Goal: Use online tool/utility: Utilize a website feature to perform a specific function

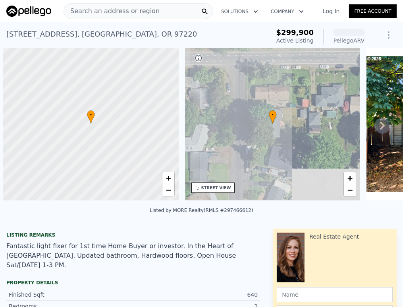
scroll to position [0, 3]
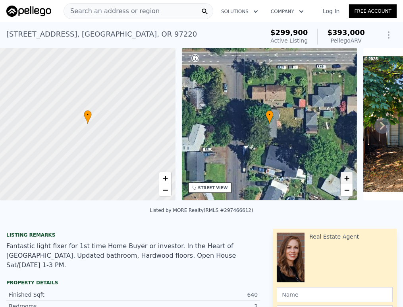
click at [350, 178] on span "+" at bounding box center [347, 178] width 5 height 10
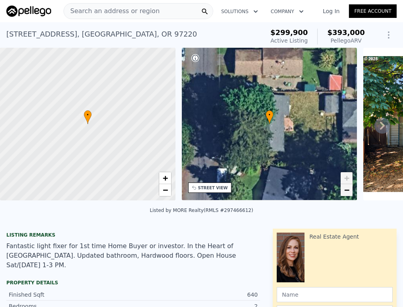
click at [350, 189] on span "−" at bounding box center [347, 190] width 5 height 10
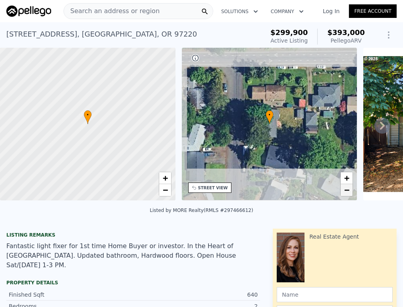
click at [350, 189] on span "−" at bounding box center [347, 190] width 5 height 10
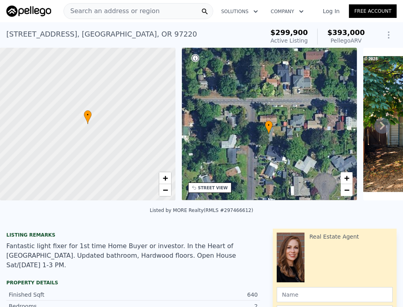
drag, startPoint x: 304, startPoint y: 116, endPoint x: 303, endPoint y: 127, distance: 11.6
click at [303, 127] on div "• + −" at bounding box center [270, 124] width 176 height 153
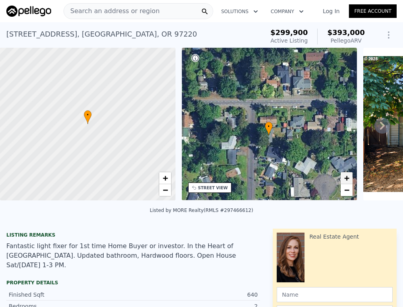
click at [348, 177] on span "+" at bounding box center [347, 178] width 5 height 10
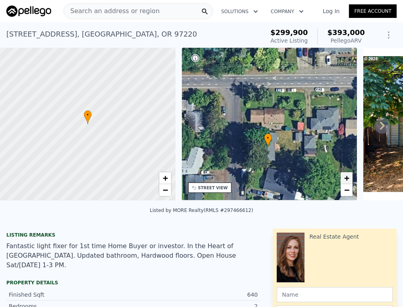
click at [349, 177] on span "+" at bounding box center [347, 178] width 5 height 10
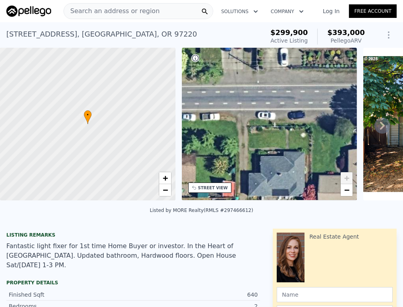
drag, startPoint x: 318, startPoint y: 101, endPoint x: 245, endPoint y: 155, distance: 90.9
click at [214, 161] on div "• + −" at bounding box center [270, 124] width 176 height 153
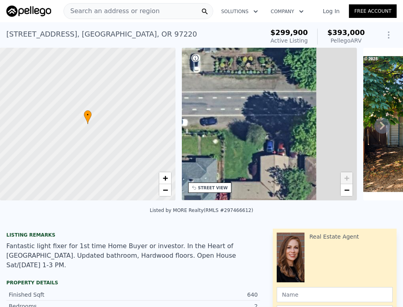
drag, startPoint x: 327, startPoint y: 134, endPoint x: 156, endPoint y: 144, distance: 171.2
click at [161, 144] on div "• + − • + − STREET VIEW Loading... SATELLITE VIEW" at bounding box center [201, 125] width 403 height 155
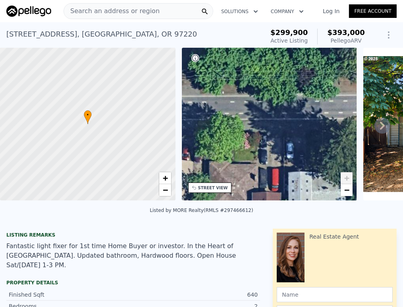
drag, startPoint x: 279, startPoint y: 128, endPoint x: 172, endPoint y: 126, distance: 106.5
click at [173, 126] on div "• + − • + − STREET VIEW Loading... SATELLITE VIEW" at bounding box center [201, 125] width 403 height 155
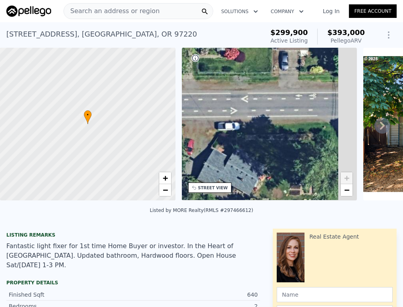
drag, startPoint x: 287, startPoint y: 126, endPoint x: 207, endPoint y: 126, distance: 80.7
click at [207, 126] on div "• + −" at bounding box center [270, 124] width 176 height 153
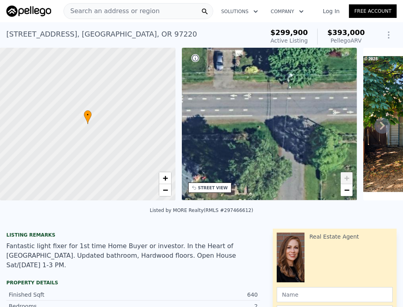
drag, startPoint x: 298, startPoint y: 124, endPoint x: 233, endPoint y: 124, distance: 65.2
click at [233, 124] on div "• + −" at bounding box center [270, 124] width 176 height 153
click at [359, 120] on div "• + − • + − STREET VIEW Loading... SATELLITE VIEW" at bounding box center [201, 125] width 403 height 155
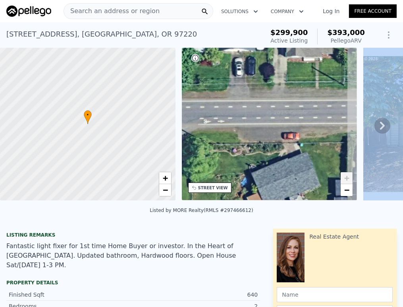
drag, startPoint x: 340, startPoint y: 120, endPoint x: 211, endPoint y: 129, distance: 129.5
click at [211, 129] on div "• + −" at bounding box center [270, 124] width 176 height 153
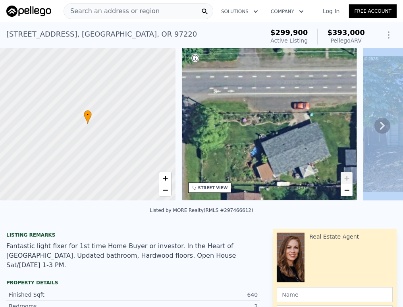
drag, startPoint x: 269, startPoint y: 128, endPoint x: 134, endPoint y: 120, distance: 135.4
click at [134, 120] on div "• + − • + − STREET VIEW Loading... SATELLITE VIEW" at bounding box center [201, 125] width 403 height 155
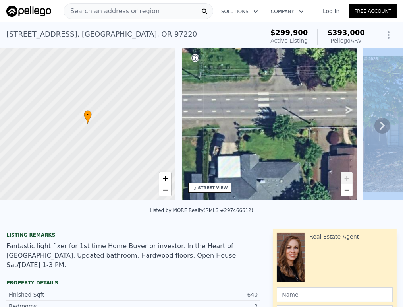
drag, startPoint x: 252, startPoint y: 109, endPoint x: 163, endPoint y: 117, distance: 89.0
click at [163, 117] on div "• + − • + − STREET VIEW Loading... SATELLITE VIEW" at bounding box center [201, 125] width 403 height 155
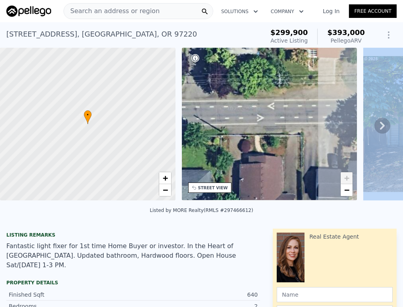
drag, startPoint x: 261, startPoint y: 116, endPoint x: 195, endPoint y: 125, distance: 66.5
click at [195, 125] on div "• + −" at bounding box center [270, 124] width 176 height 153
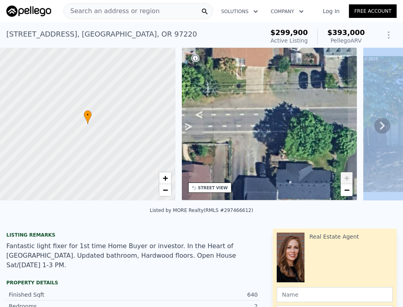
drag, startPoint x: 282, startPoint y: 123, endPoint x: 265, endPoint y: 123, distance: 16.3
click at [265, 123] on div "• + −" at bounding box center [270, 124] width 176 height 153
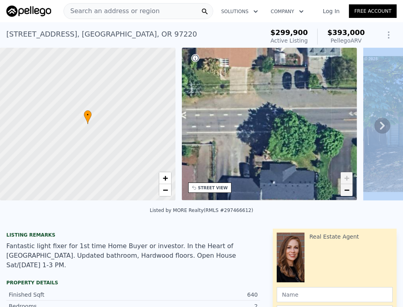
click at [350, 194] on span "−" at bounding box center [347, 190] width 5 height 10
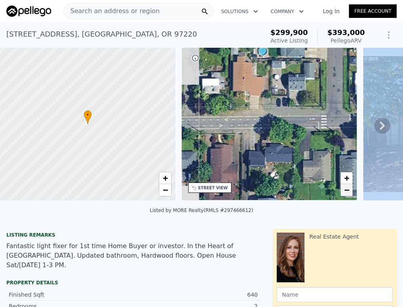
click at [350, 194] on span "−" at bounding box center [347, 190] width 5 height 10
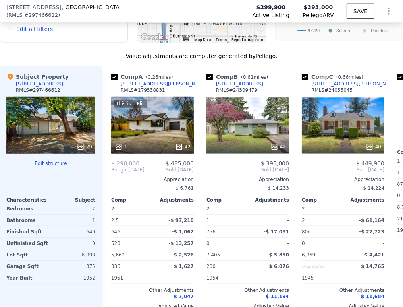
scroll to position [1145, 0]
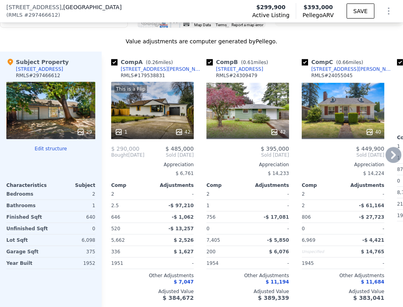
click at [386, 151] on icon at bounding box center [394, 155] width 16 height 16
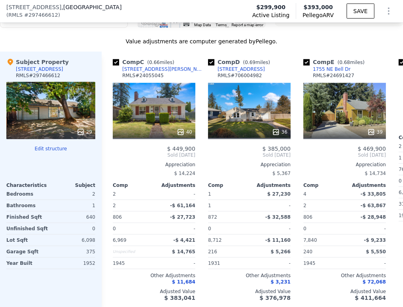
scroll to position [0, 191]
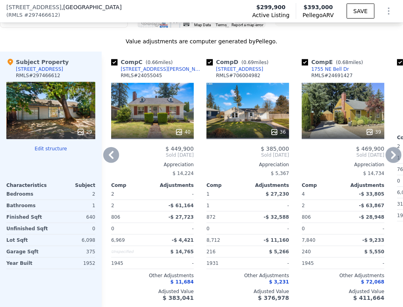
click at [391, 151] on icon at bounding box center [393, 155] width 5 height 8
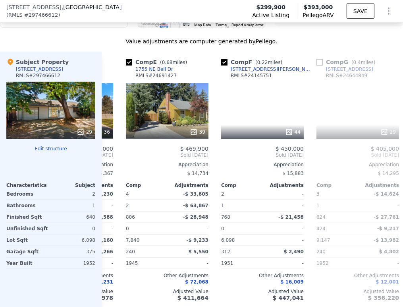
scroll to position [0, 381]
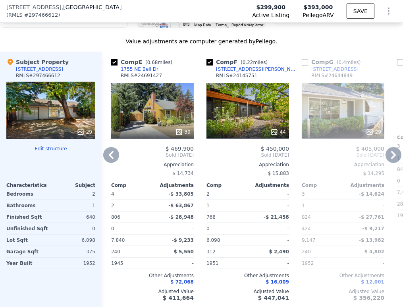
click at [391, 151] on icon at bounding box center [393, 155] width 5 height 8
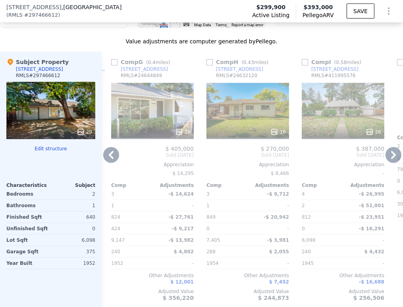
scroll to position [1498, 0]
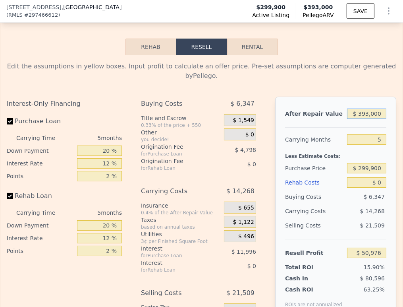
drag, startPoint x: 363, startPoint y: 105, endPoint x: 359, endPoint y: 106, distance: 4.3
click at [358, 108] on input "$ 393,000" at bounding box center [366, 113] width 39 height 10
type input "$ 395,000"
type input "$ 52,867"
type input "$ 395,000"
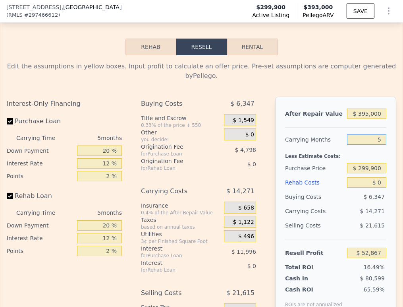
click at [368, 134] on input "5" at bounding box center [366, 139] width 39 height 10
type input "4"
type input "$ 55,721"
type input "4"
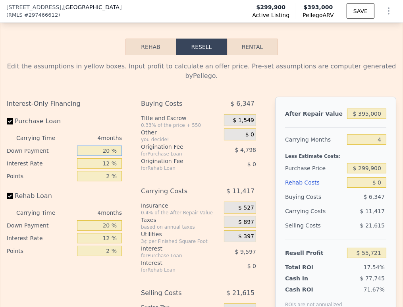
click at [103, 147] on input "20 %" at bounding box center [99, 150] width 45 height 10
type input "10 %"
type input "$ 53,921"
type input "10 %"
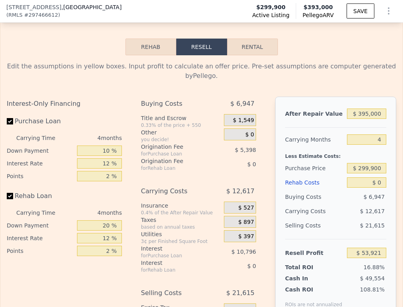
click at [102, 161] on div "12 %" at bounding box center [99, 163] width 45 height 13
click at [99, 171] on input "2 %" at bounding box center [99, 176] width 45 height 10
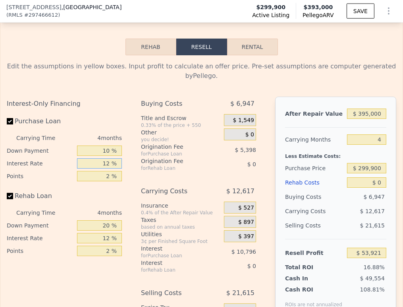
click at [103, 158] on input "12 %" at bounding box center [99, 163] width 45 height 10
type input "9 %"
type input "$ 56,621"
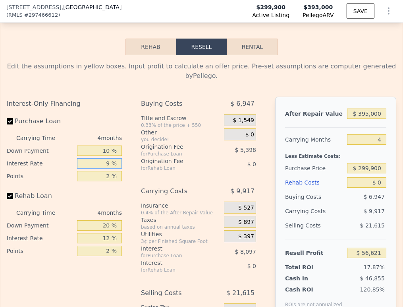
type input "9 %"
click at [104, 171] on input "2 %" at bounding box center [99, 176] width 45 height 10
type input "1 %"
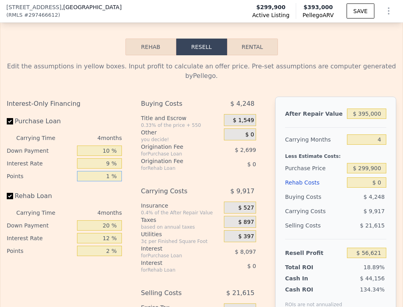
type input "$ 59,320"
type input "1.5 %"
type input "$ 57,970"
type input "1.5 %"
click at [107, 232] on div "12 %" at bounding box center [99, 238] width 45 height 13
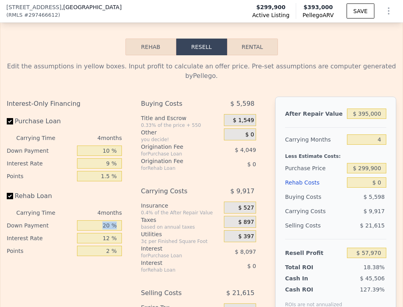
click at [107, 223] on div "20 %" at bounding box center [99, 225] width 45 height 13
click at [105, 221] on input "20 %" at bounding box center [99, 225] width 45 height 10
type input "10 %"
click at [103, 233] on input "12 %" at bounding box center [99, 238] width 45 height 10
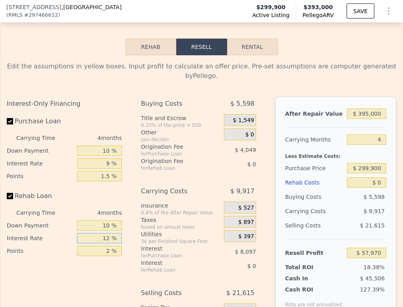
click at [103, 233] on input "12 %" at bounding box center [99, 238] width 45 height 10
type input "9 %"
click at [108, 246] on input "2 %" at bounding box center [99, 251] width 45 height 10
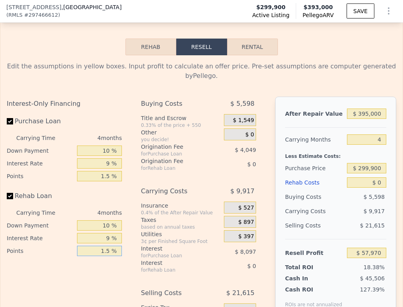
scroll to position [1586, 0]
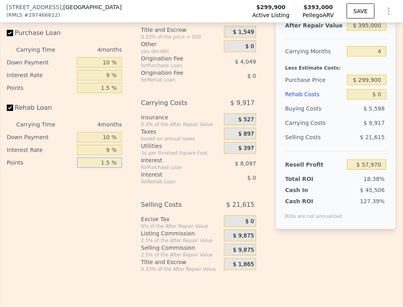
type input "1.5 %"
click at [234, 232] on span "$ 9,875" at bounding box center [243, 235] width 21 height 7
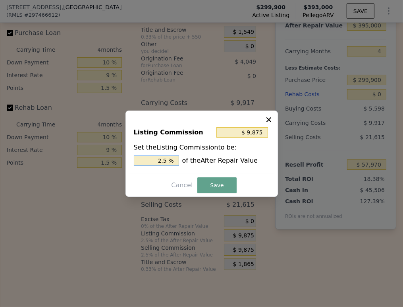
click at [159, 161] on input "2.5 %" at bounding box center [156, 160] width 45 height 10
type input "$ 5,925"
type input "1.5 %"
click at [207, 186] on button "Save" at bounding box center [216, 185] width 39 height 16
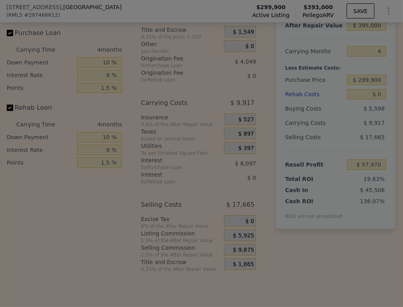
type input "$ 61,920"
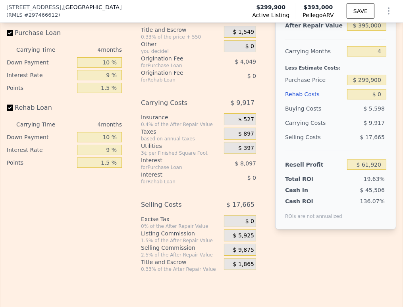
click at [246, 218] on span "$ 0" at bounding box center [250, 221] width 9 height 7
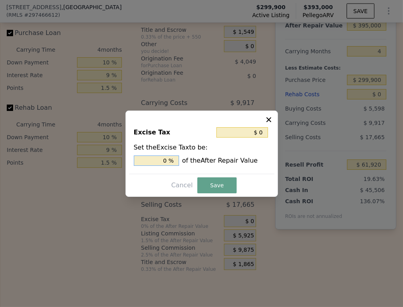
drag, startPoint x: 168, startPoint y: 160, endPoint x: 156, endPoint y: 160, distance: 11.5
click at [156, 160] on input "0 %" at bounding box center [156, 160] width 45 height 10
type input "$ 3,950"
type input "1 %"
type input "$ 51,350"
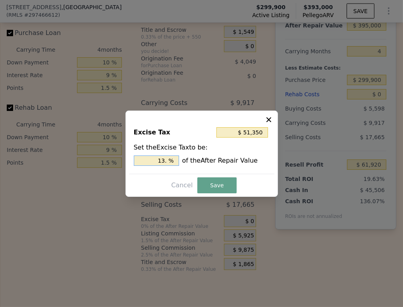
type input "13 %"
type input "$ 3,950"
type input "1. %"
type input "$ 6,320"
type input "1.6 %"
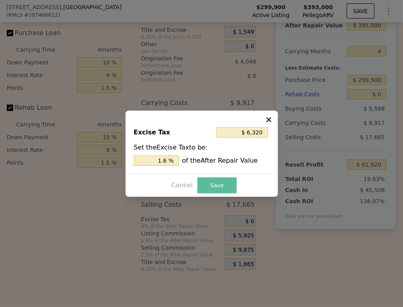
click at [223, 187] on button "Save" at bounding box center [216, 185] width 39 height 16
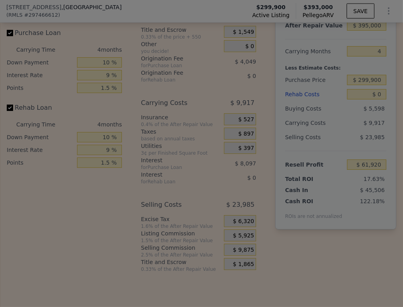
type input "$ 55,600"
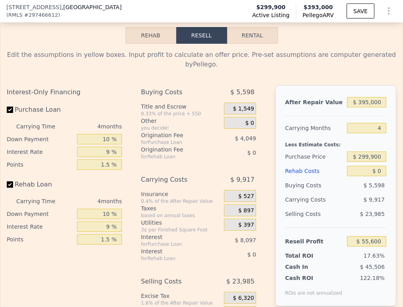
scroll to position [1498, 0]
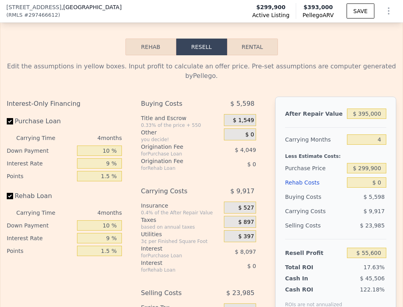
click at [365, 150] on div "Less Estimate Costs:" at bounding box center [335, 154] width 101 height 14
click at [365, 163] on input "$ 299,900" at bounding box center [366, 168] width 39 height 10
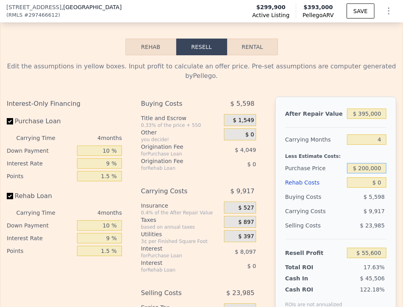
type input "$ 200,000"
type input "$ 159,878"
drag, startPoint x: 376, startPoint y: 177, endPoint x: 363, endPoint y: 176, distance: 12.7
click at [363, 177] on input "$ 0" at bounding box center [366, 182] width 39 height 10
type input "$ 6"
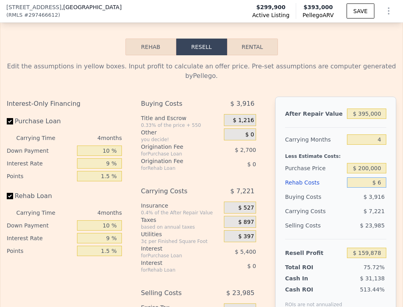
type input "$ 159,872"
type input "$ 600"
type input "$ 159,817"
type input "$ 60,000"
type input "$ 97,448"
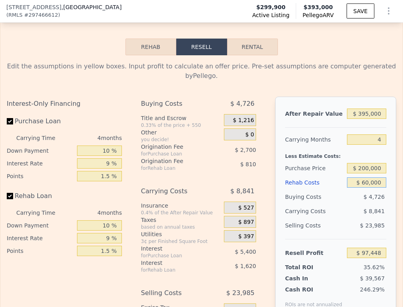
type input "$ 60,000"
click at [353, 204] on div "$ 8,841" at bounding box center [358, 211] width 58 height 14
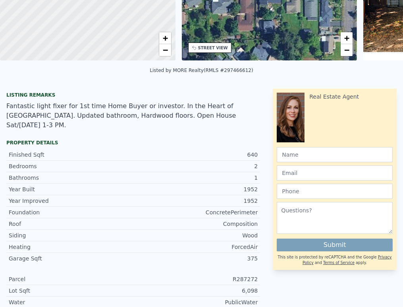
scroll to position [3, 0]
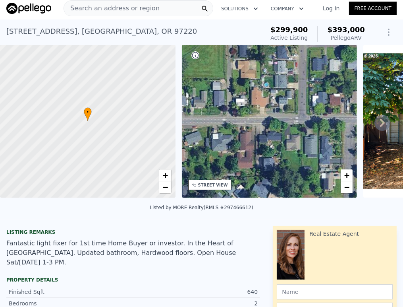
click at [87, 11] on span "Search an address or region" at bounding box center [112, 9] width 96 height 10
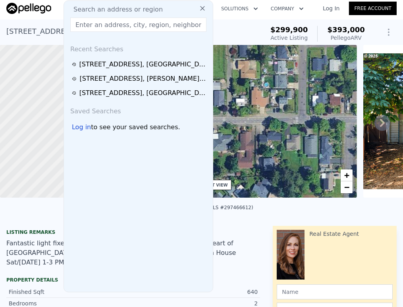
drag, startPoint x: 87, startPoint y: 11, endPoint x: 81, endPoint y: 24, distance: 14.0
click at [81, 24] on input "text" at bounding box center [138, 24] width 136 height 14
paste input "[STREET_ADDRESS][PERSON_NAME]"
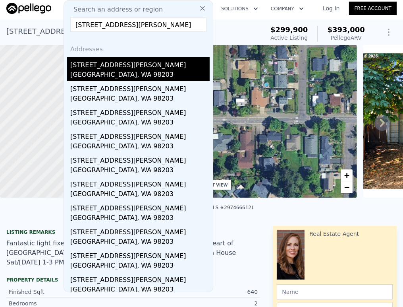
type input "[STREET_ADDRESS][PERSON_NAME]"
click at [109, 68] on div "[STREET_ADDRESS][PERSON_NAME]" at bounding box center [139, 63] width 139 height 13
